Goal: Find specific page/section: Find specific page/section

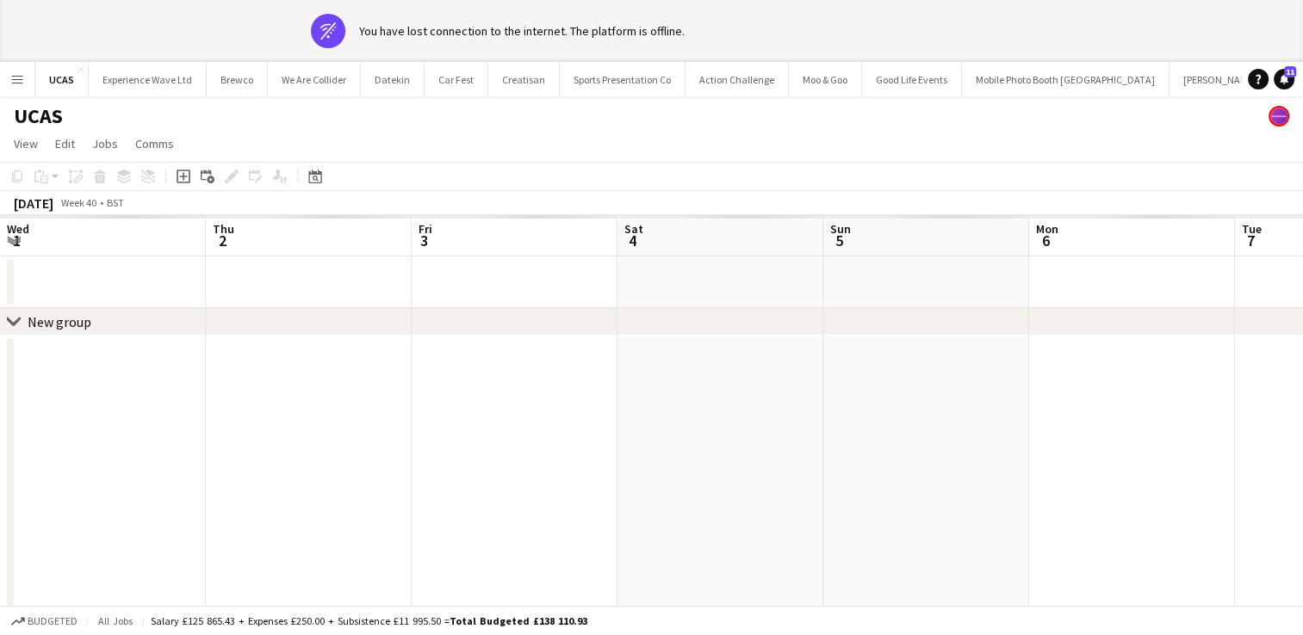
scroll to position [0, 617]
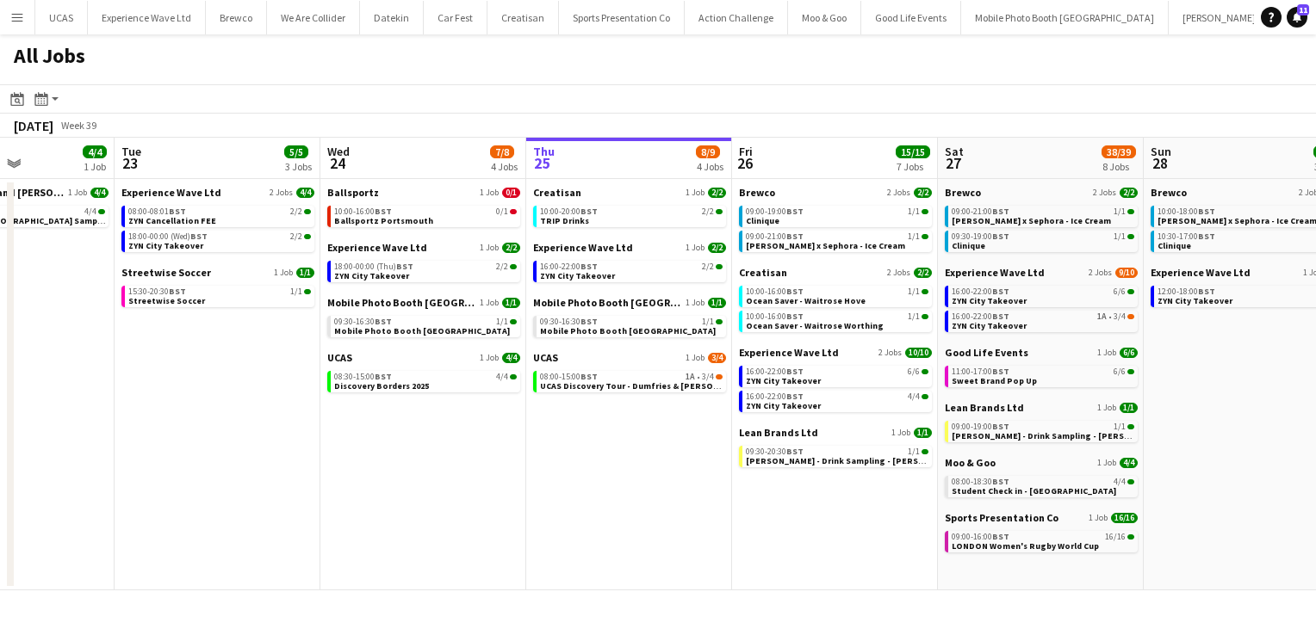
scroll to position [0, 511]
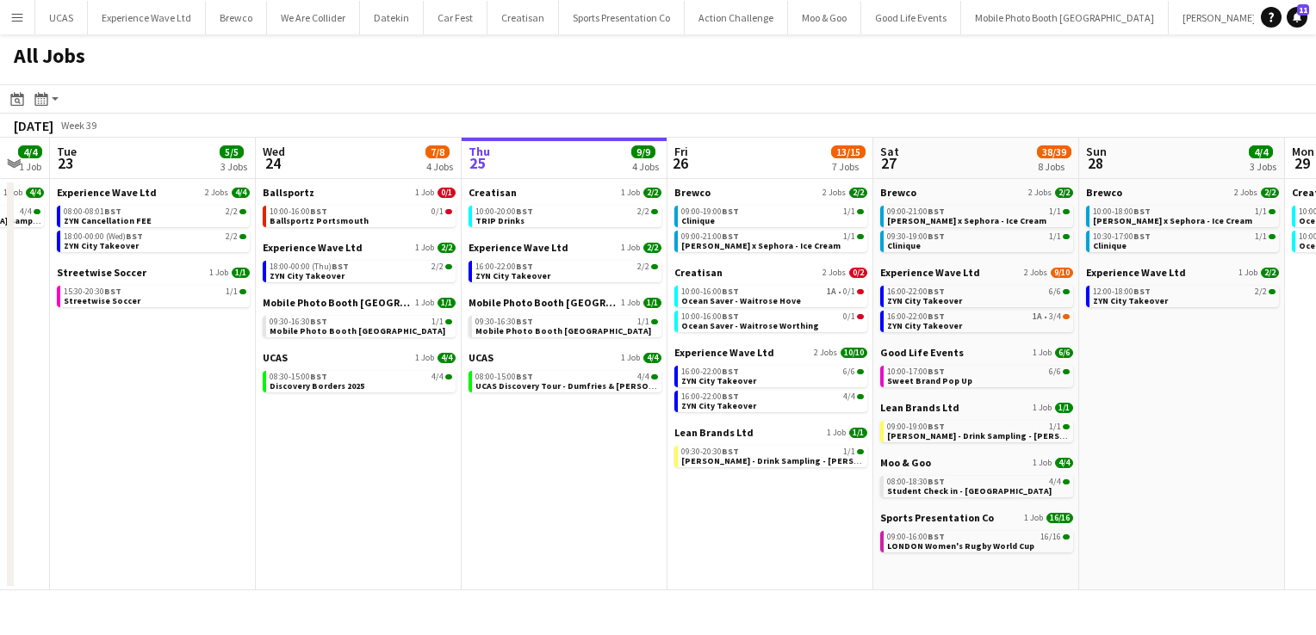
drag, startPoint x: 362, startPoint y: 486, endPoint x: 618, endPoint y: 474, distance: 256.9
click at [618, 474] on app-calendar-viewport "Sun 21 6/6 3 Jobs Mon 22 4/4 1 Job Tue 23 5/5 3 Jobs Wed 24 7/8 4 Jobs Thu 25 9…" at bounding box center [658, 364] width 1316 height 453
